Goal: Find specific page/section: Find specific page/section

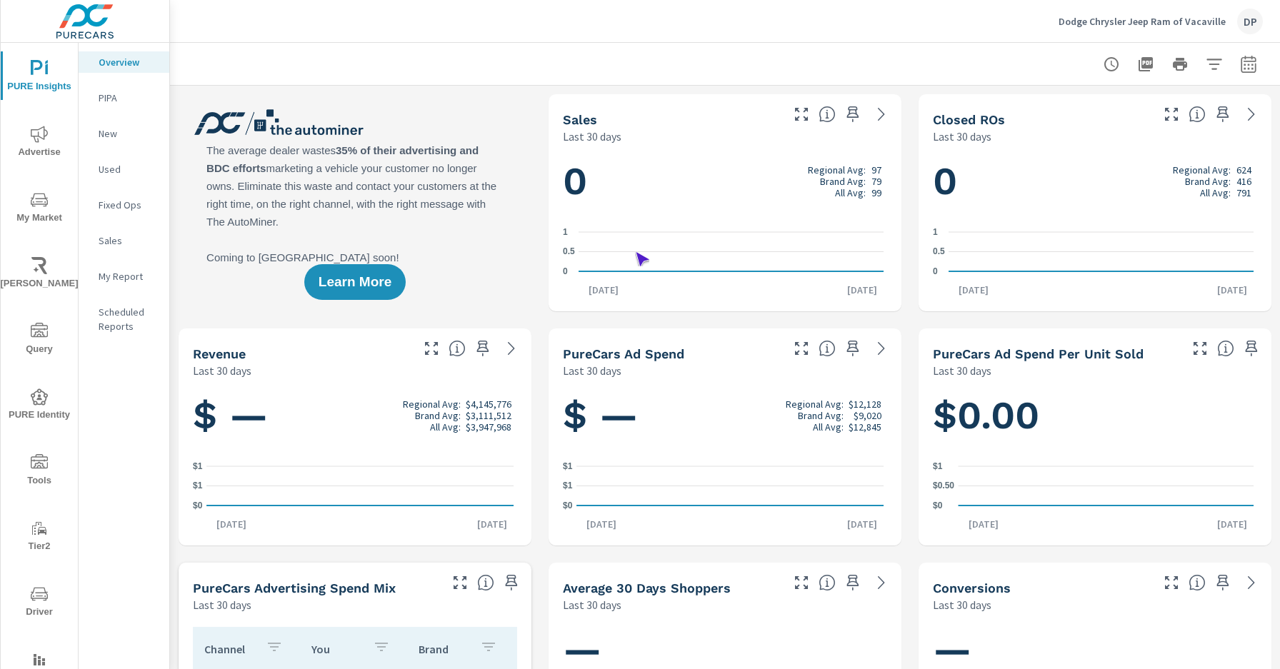
scroll to position [1, 0]
click at [36, 603] on span "Driver" at bounding box center [39, 603] width 69 height 35
